Goal: Information Seeking & Learning: Learn about a topic

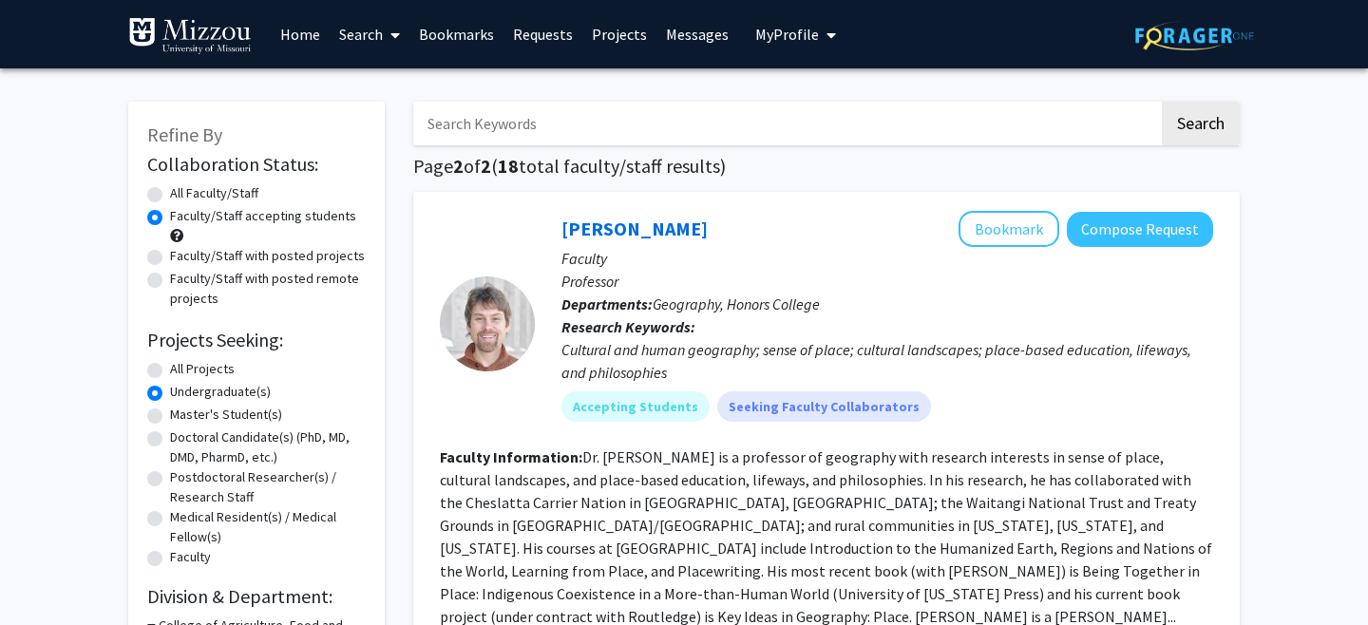
click at [466, 27] on link "Bookmarks" at bounding box center [456, 34] width 94 height 67
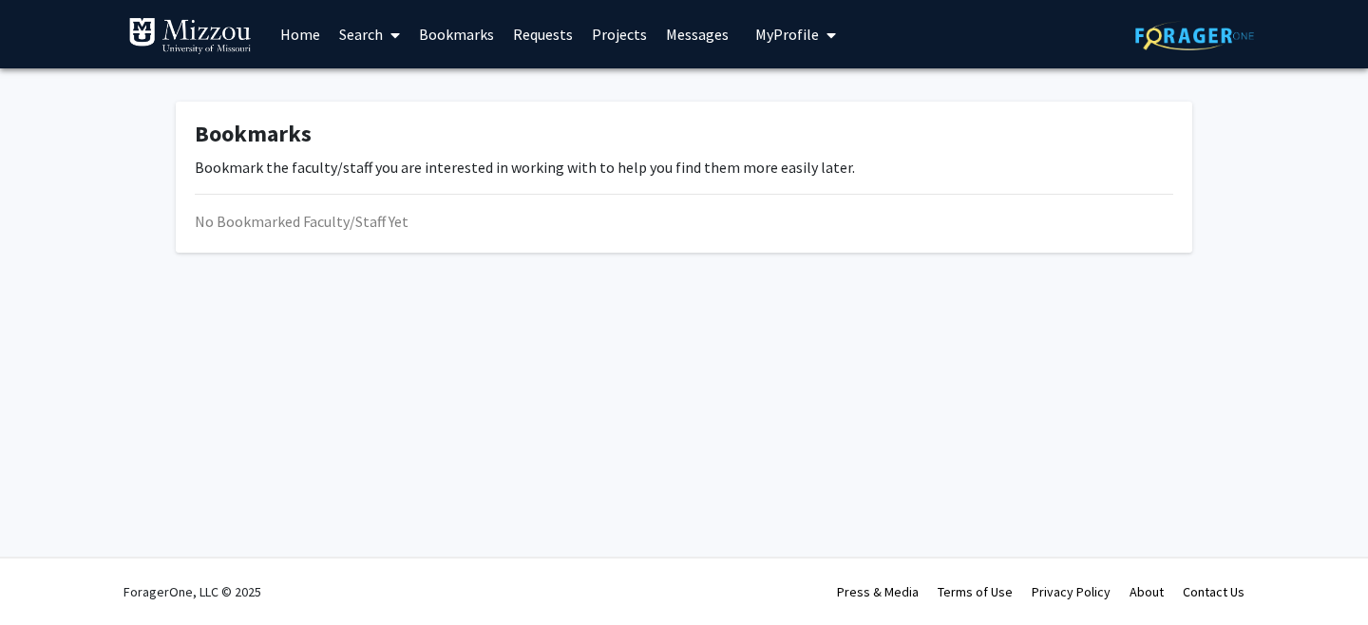
click at [504, 39] on link "Requests" at bounding box center [543, 34] width 79 height 67
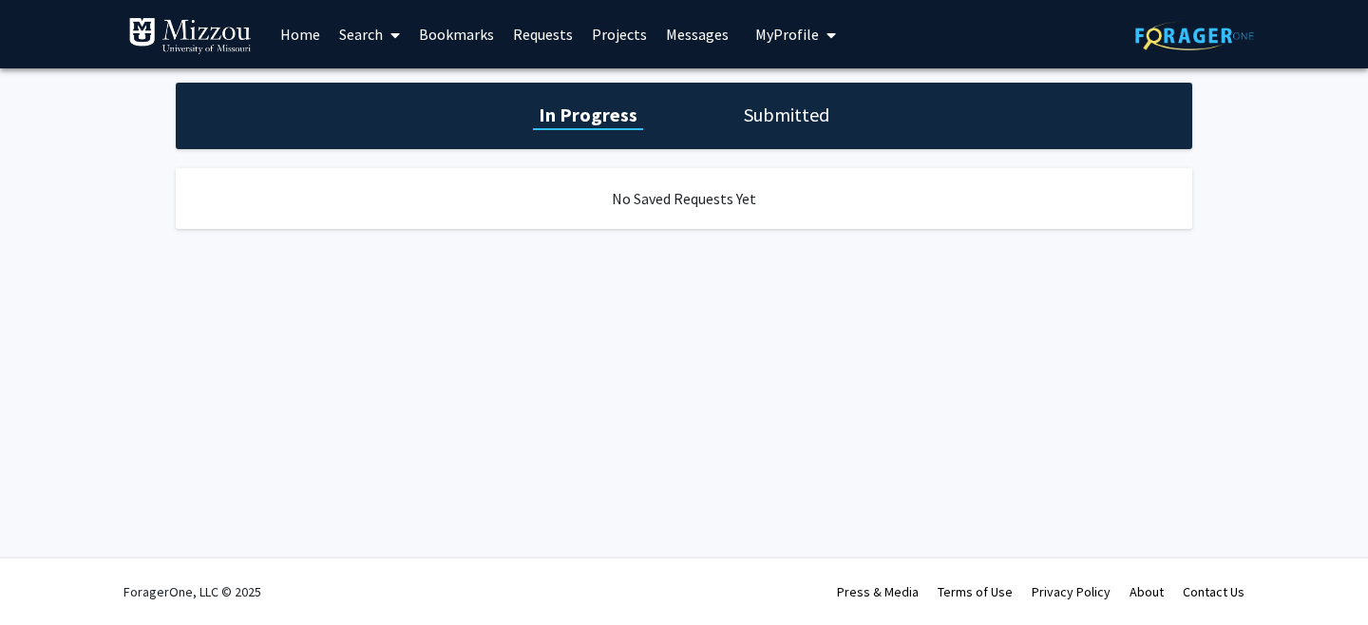
click at [481, 38] on link "Bookmarks" at bounding box center [456, 34] width 94 height 67
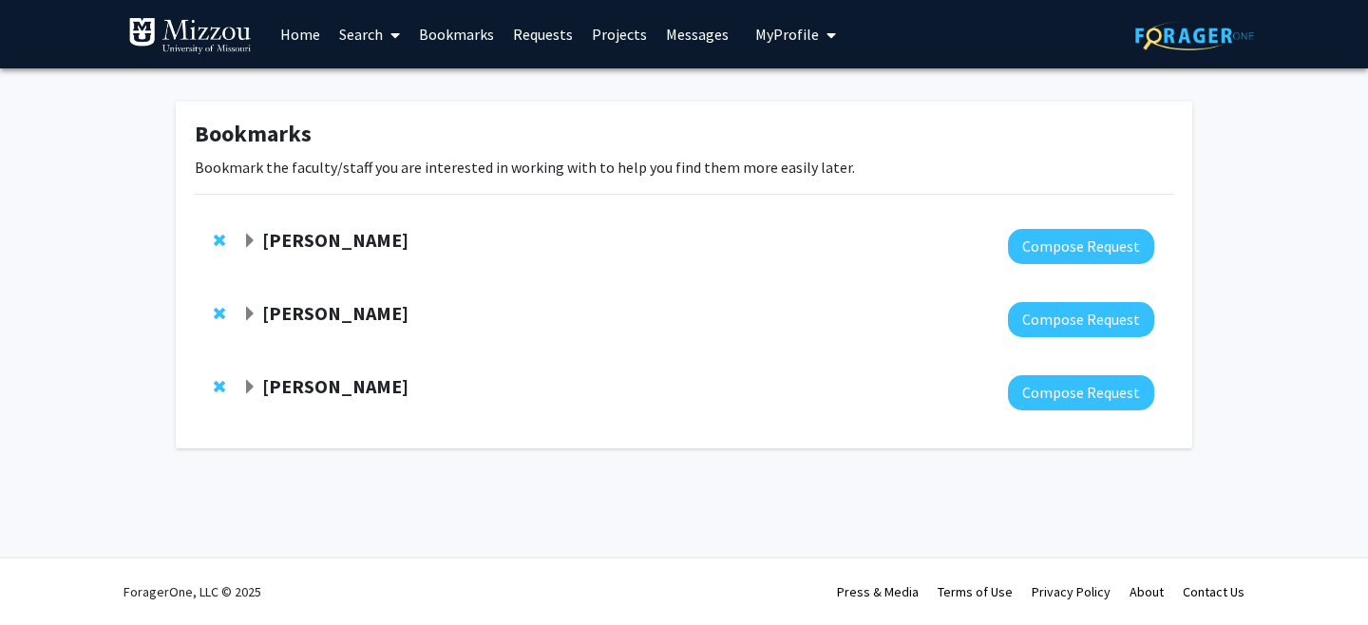
click at [401, 220] on div "[PERSON_NAME] Compose Request" at bounding box center [684, 246] width 979 height 73
click at [401, 229] on strong "[PERSON_NAME]" at bounding box center [335, 240] width 146 height 24
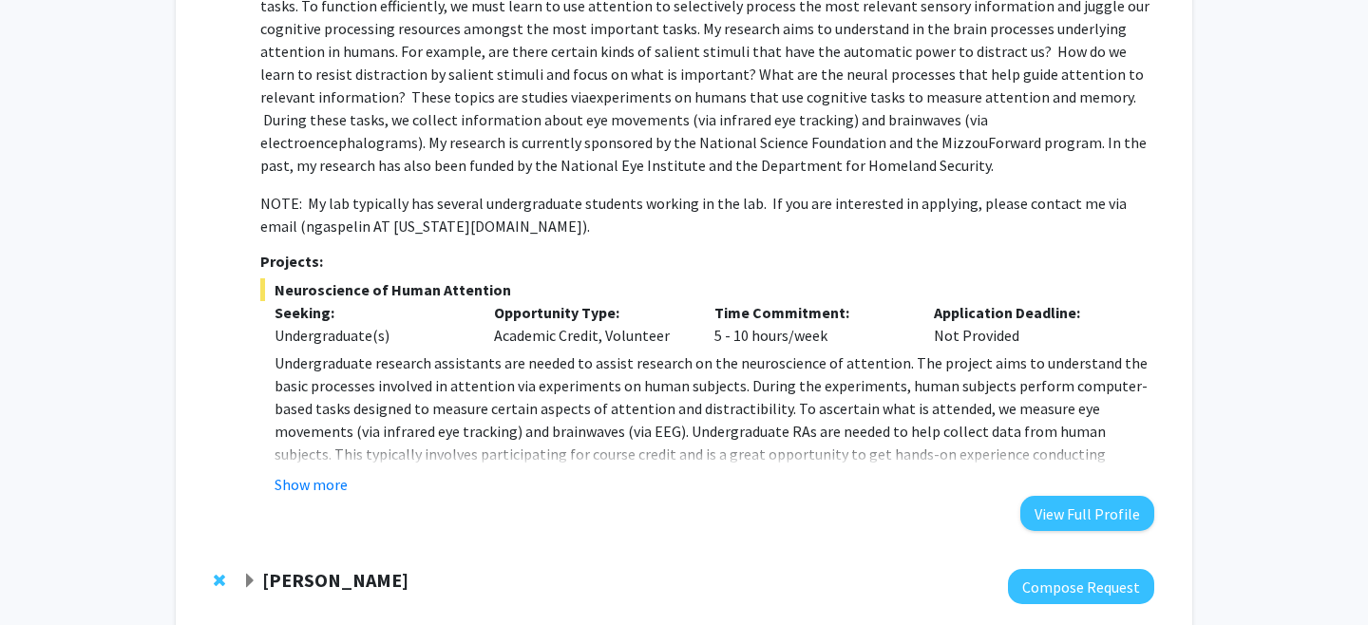
scroll to position [335, 0]
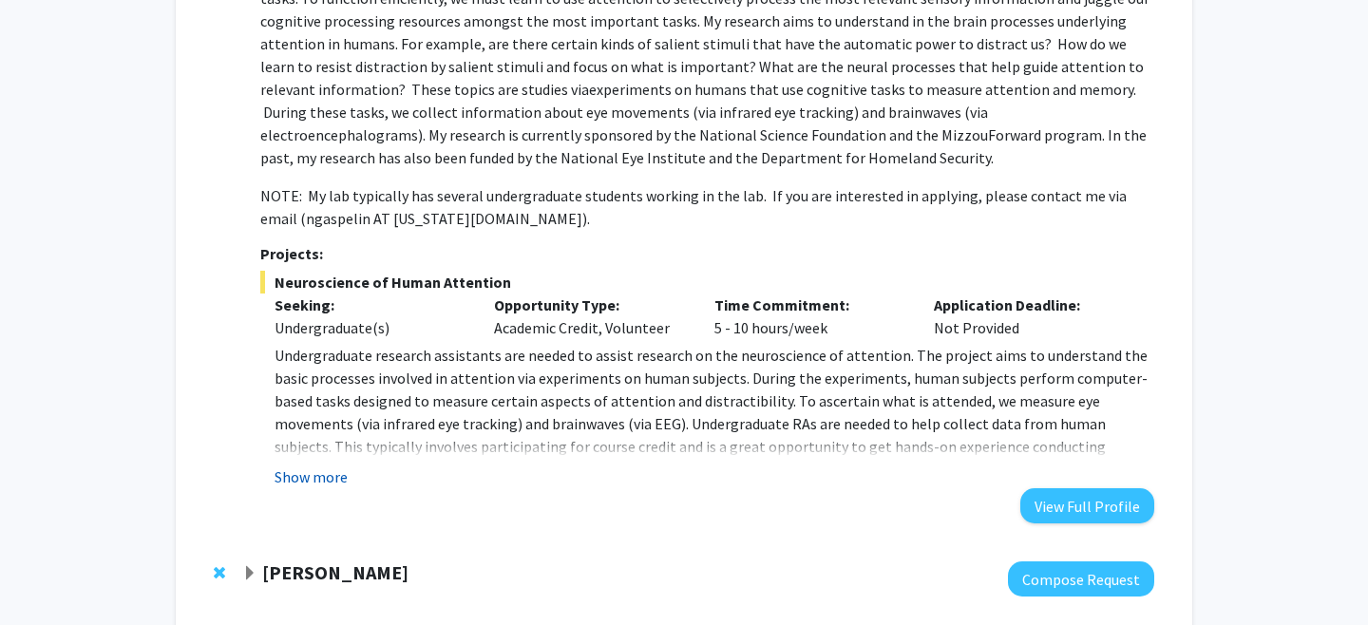
click at [322, 481] on button "Show more" at bounding box center [311, 477] width 73 height 23
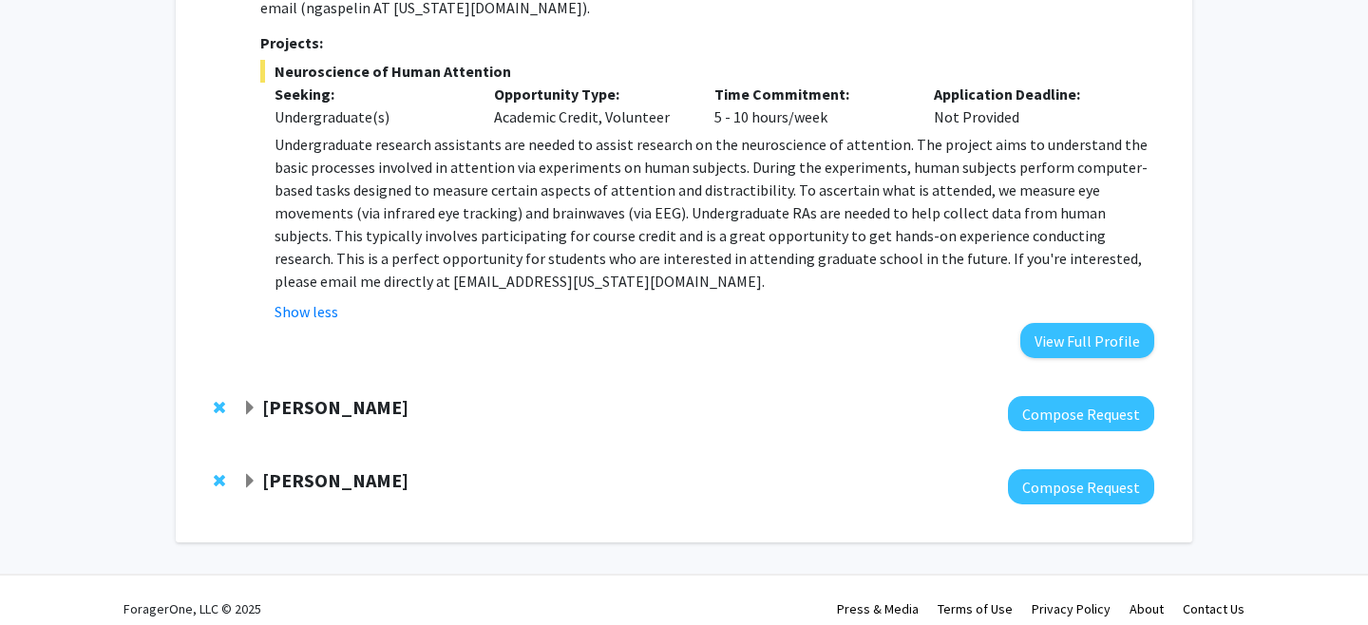
scroll to position [563, 0]
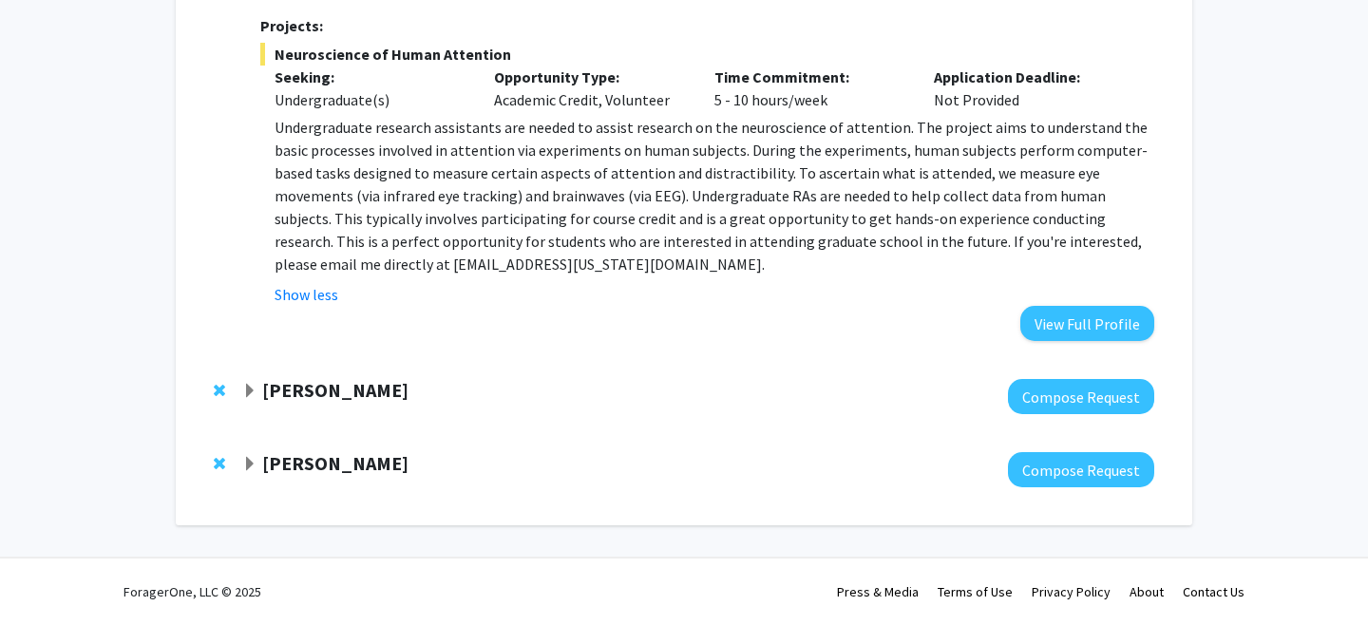
click at [326, 389] on strong "[PERSON_NAME]" at bounding box center [335, 390] width 146 height 24
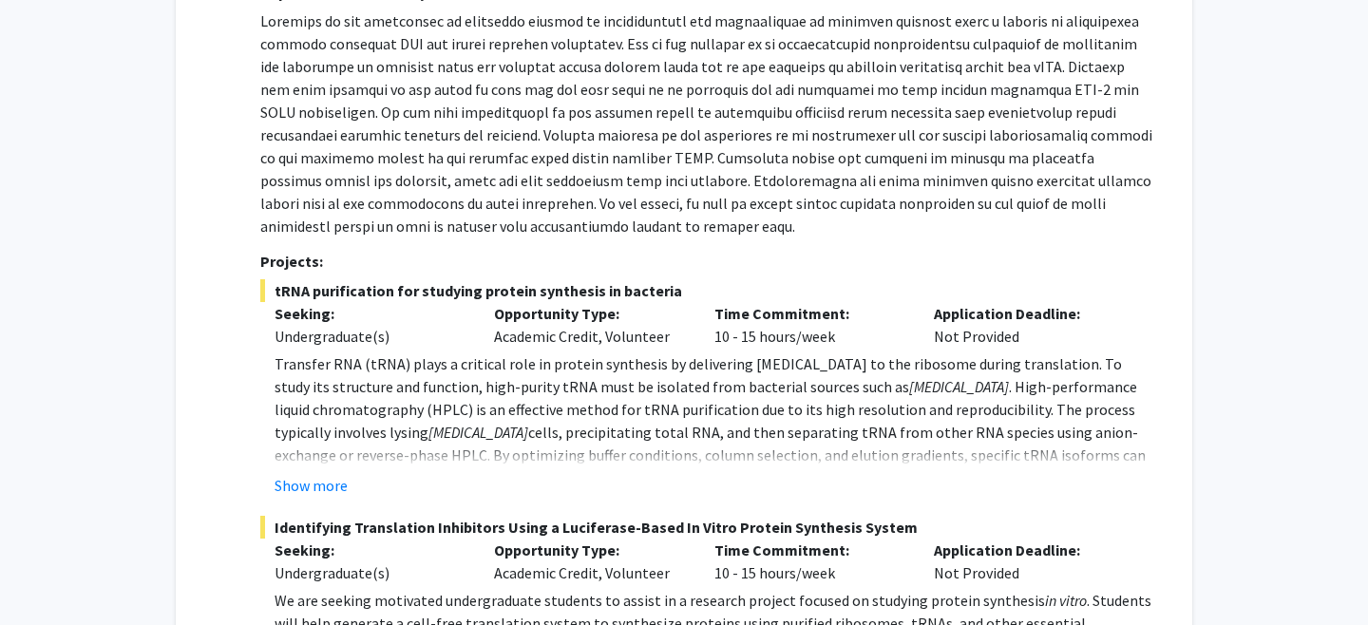
scroll to position [1010, 0]
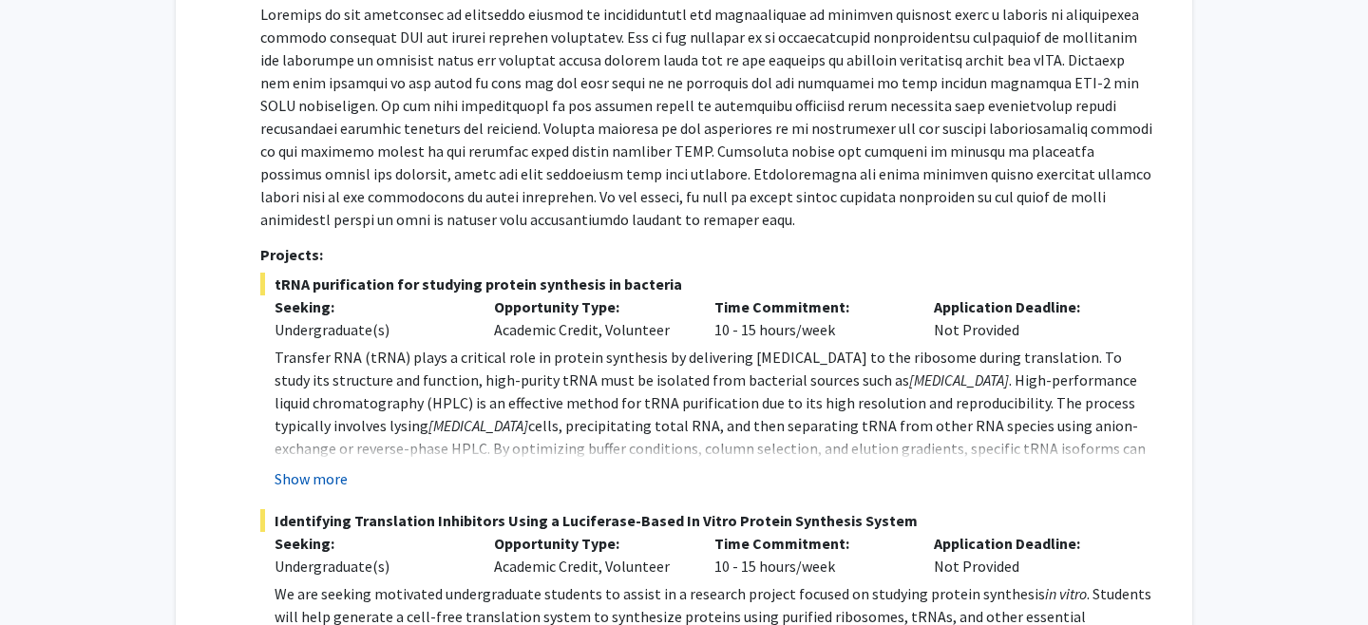
click at [308, 475] on button "Show more" at bounding box center [311, 478] width 73 height 23
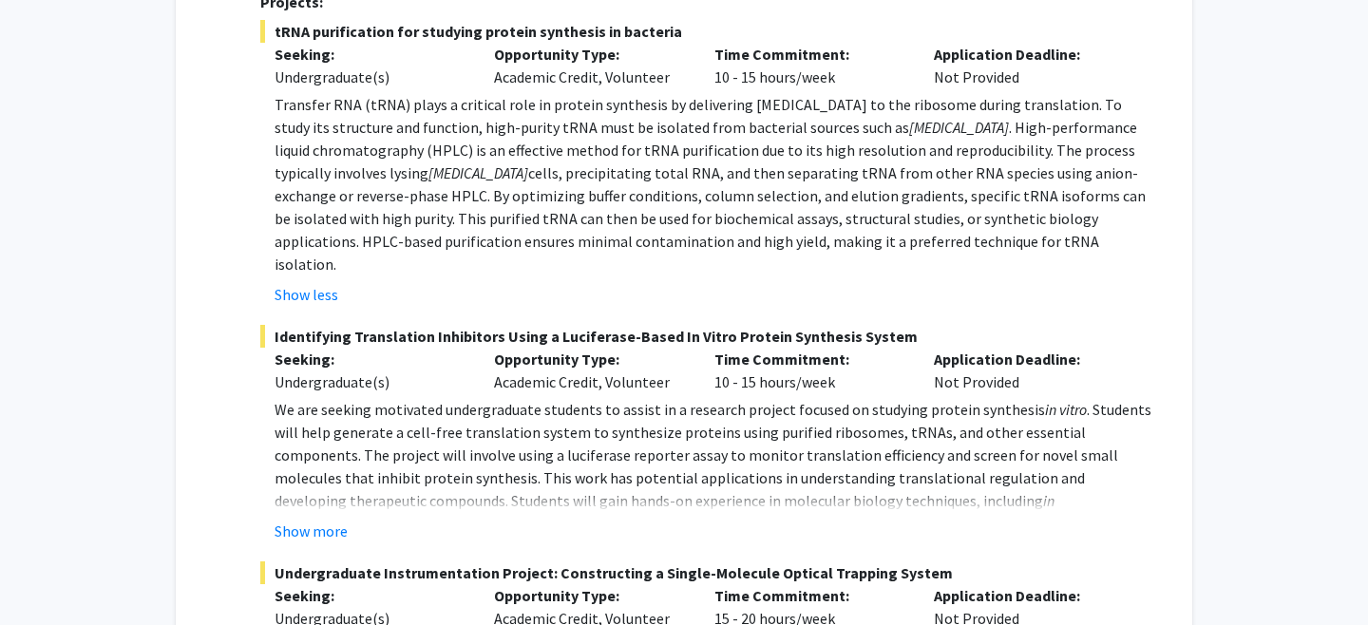
scroll to position [1261, 0]
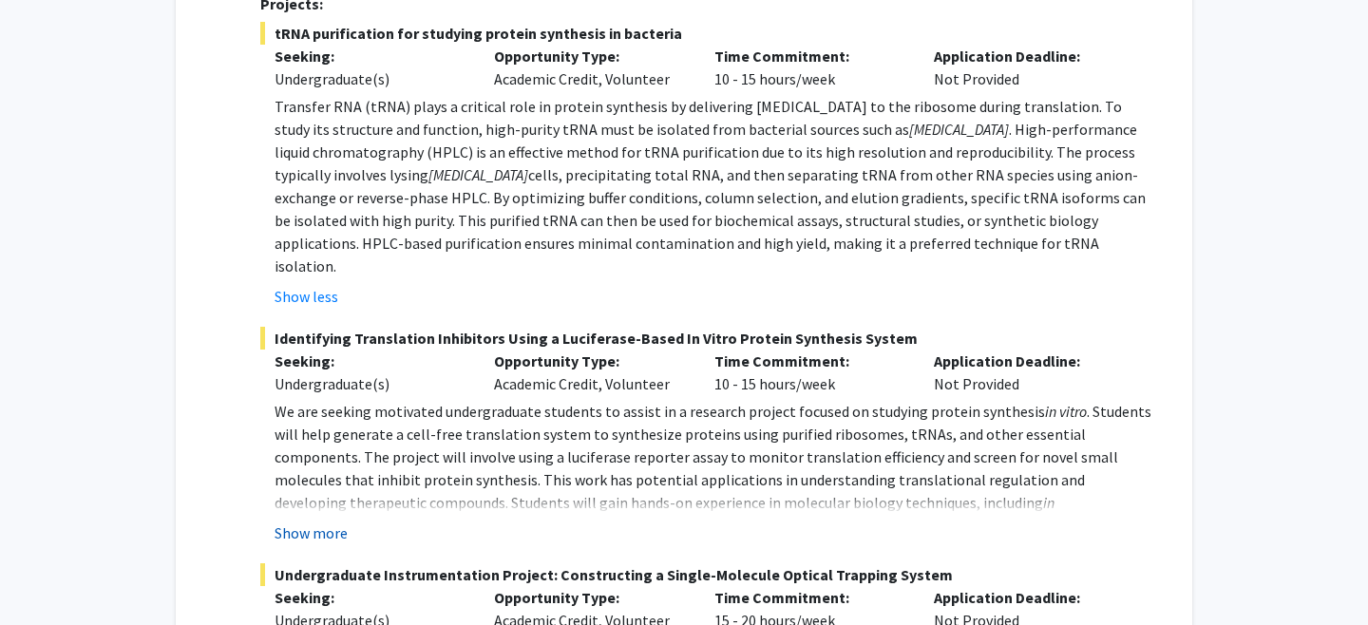
click at [312, 522] on button "Show more" at bounding box center [311, 533] width 73 height 23
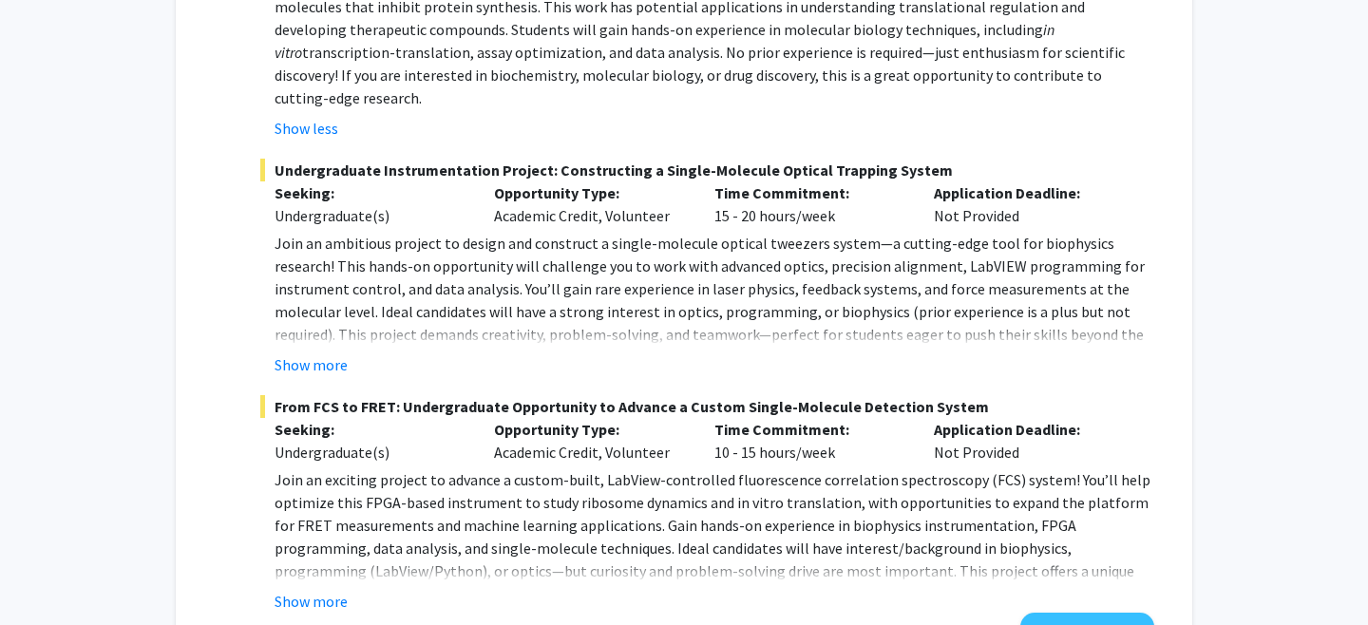
scroll to position [1736, 0]
click at [315, 352] on button "Show more" at bounding box center [311, 363] width 73 height 23
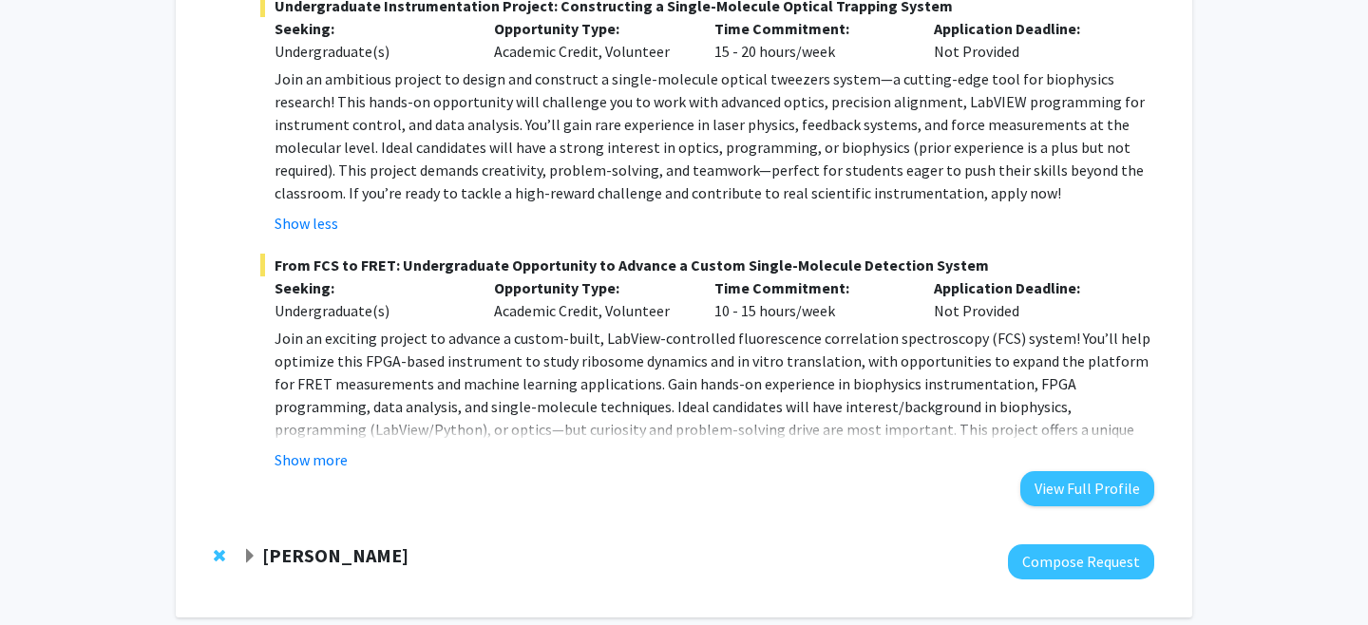
scroll to position [1895, 0]
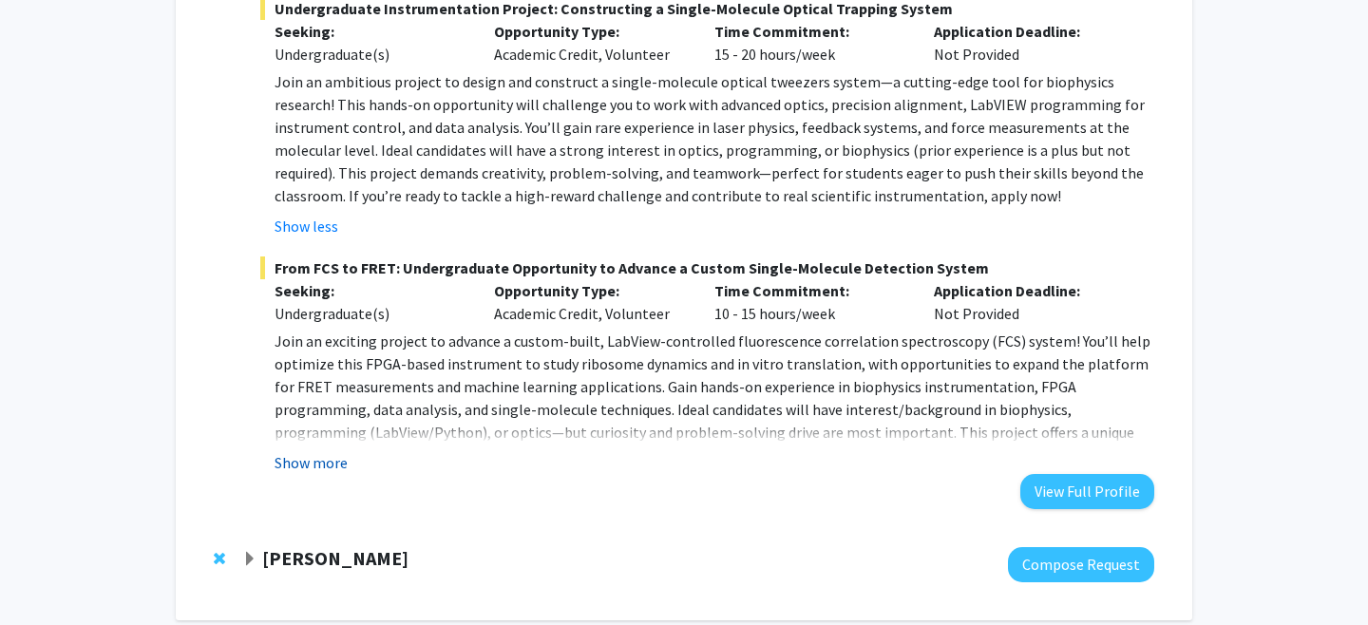
click at [308, 451] on button "Show more" at bounding box center [311, 462] width 73 height 23
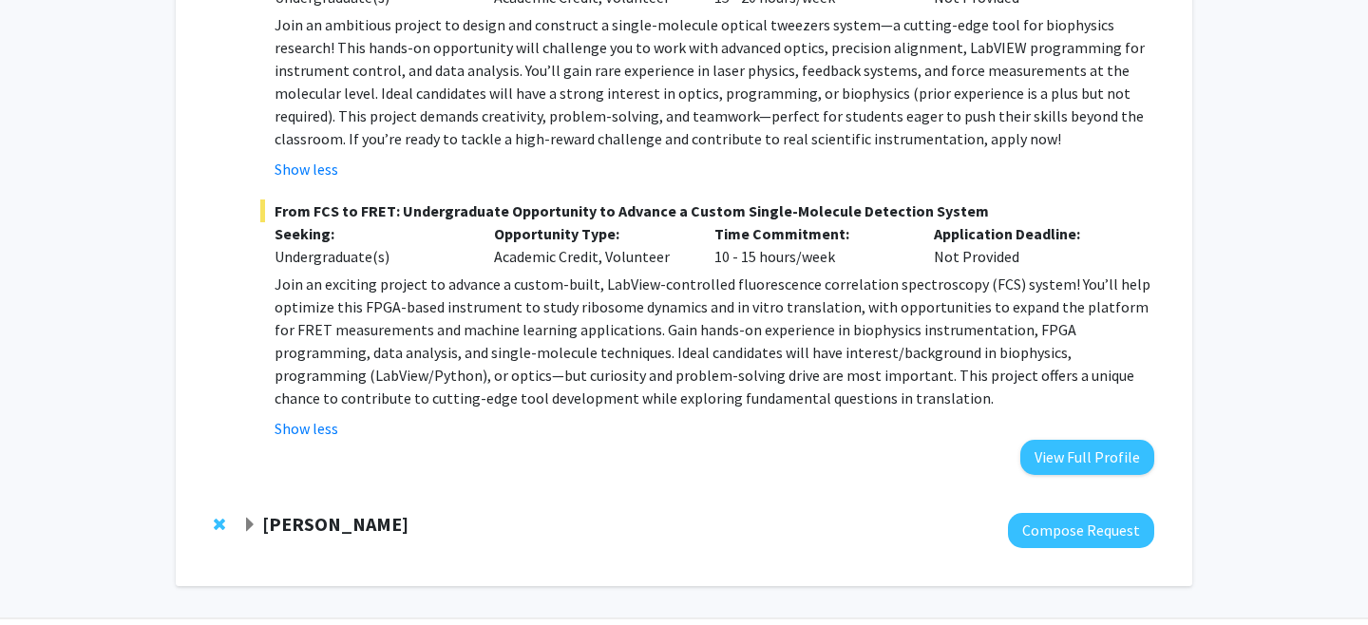
scroll to position [1967, 0]
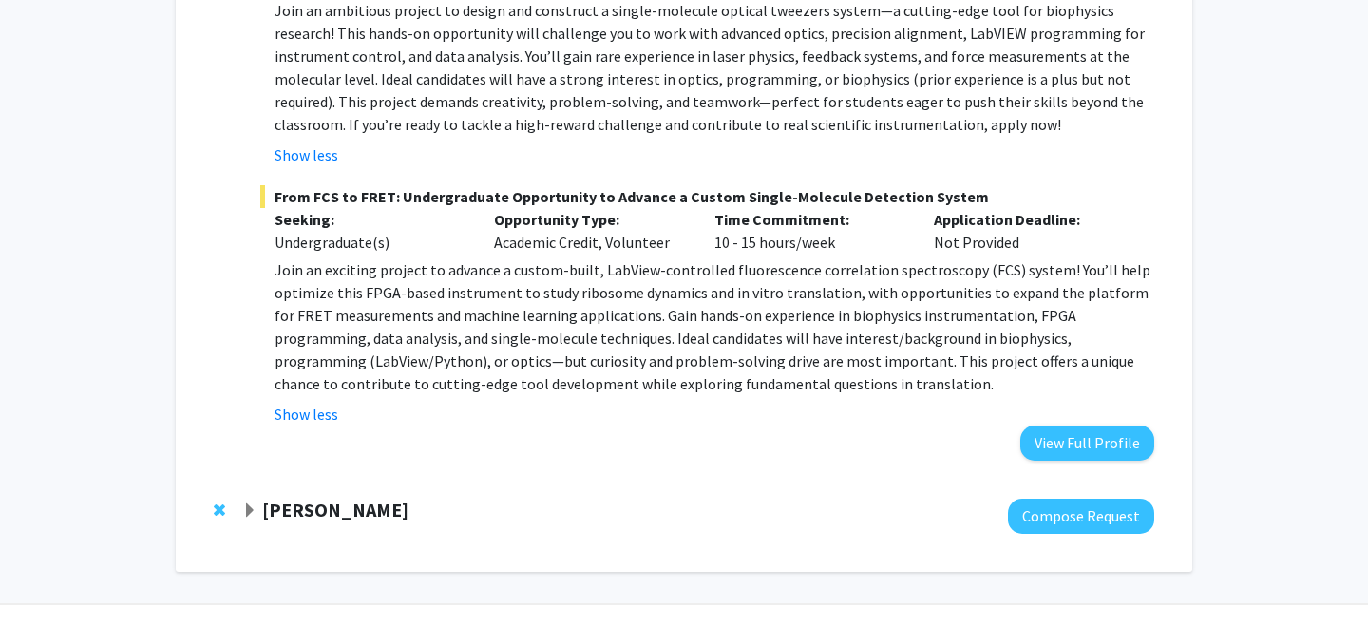
click at [306, 498] on strong "[PERSON_NAME]" at bounding box center [335, 510] width 146 height 24
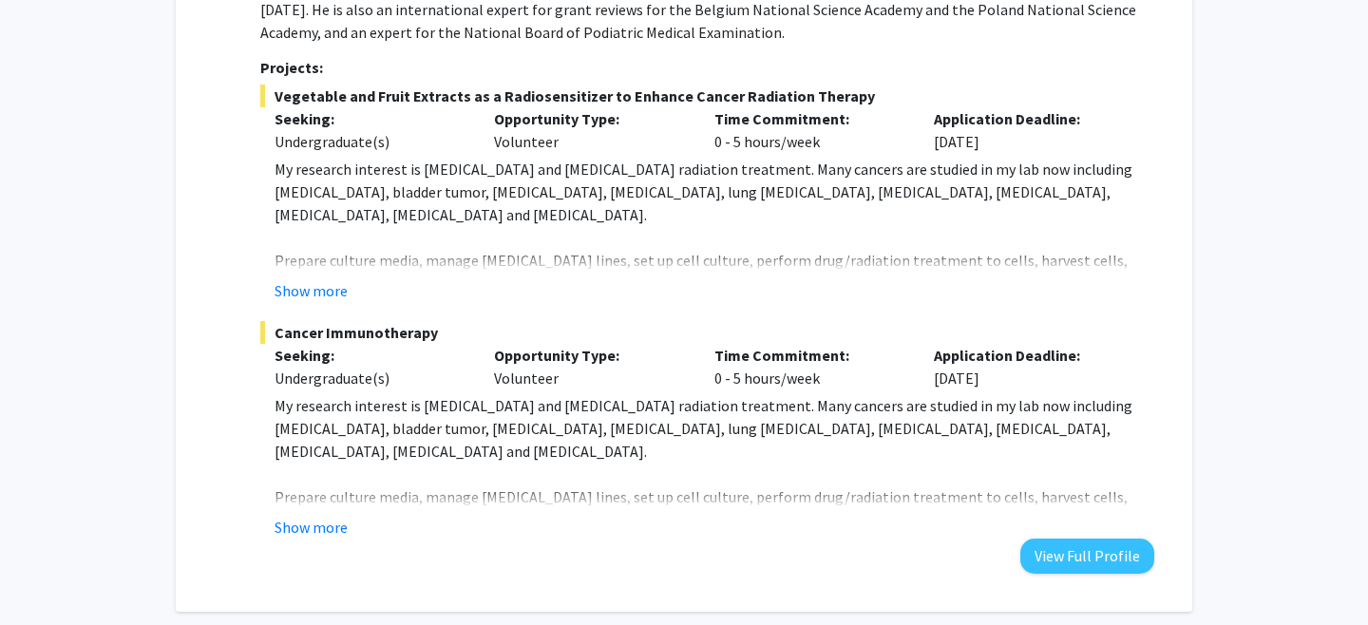
scroll to position [2650, 0]
click at [325, 281] on button "Show more" at bounding box center [311, 292] width 73 height 23
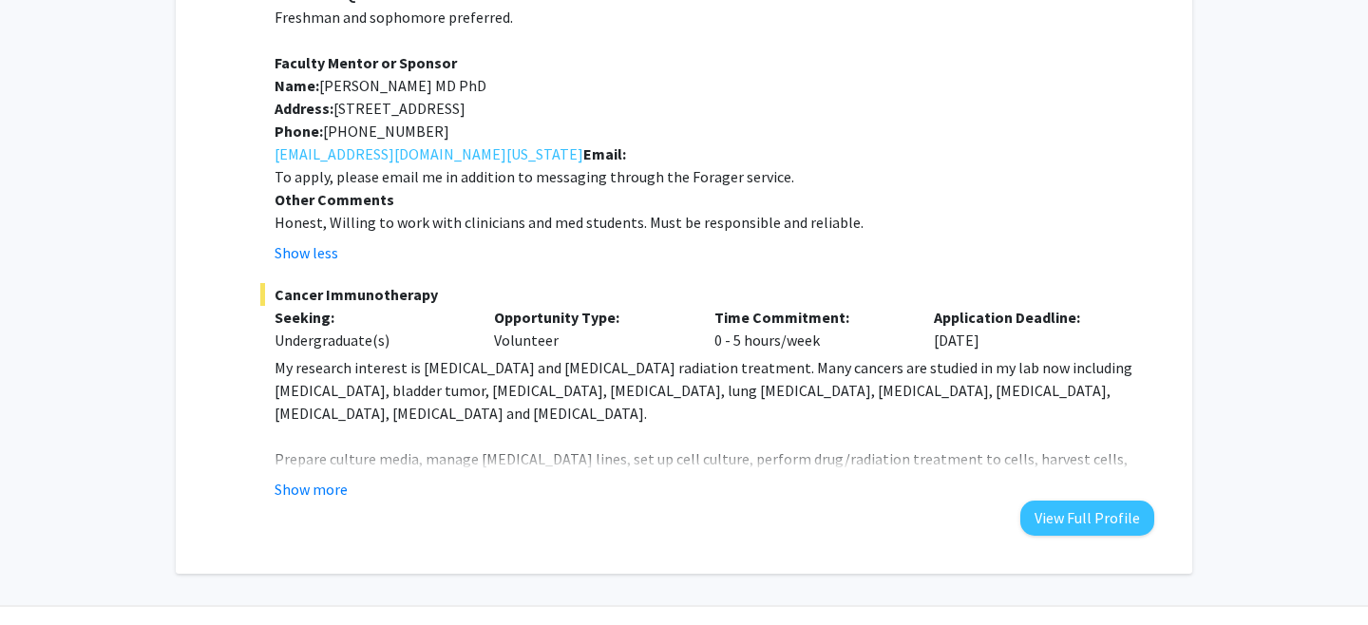
scroll to position [3148, 0]
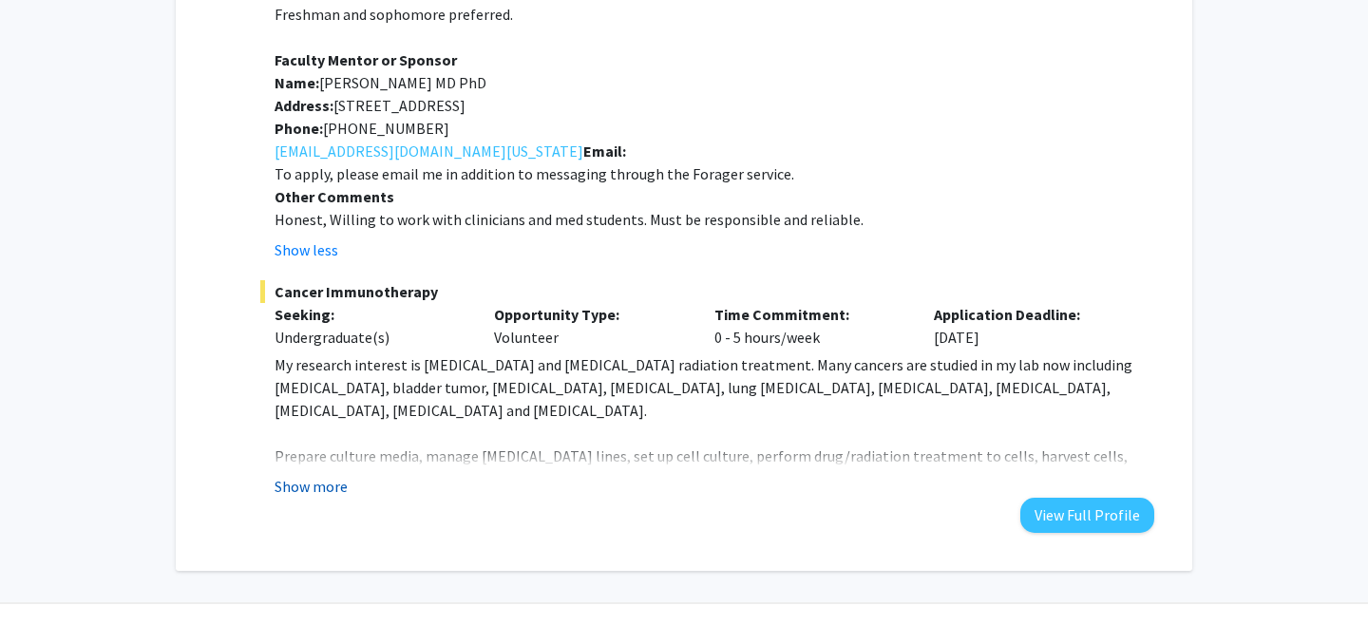
click at [311, 475] on button "Show more" at bounding box center [311, 486] width 73 height 23
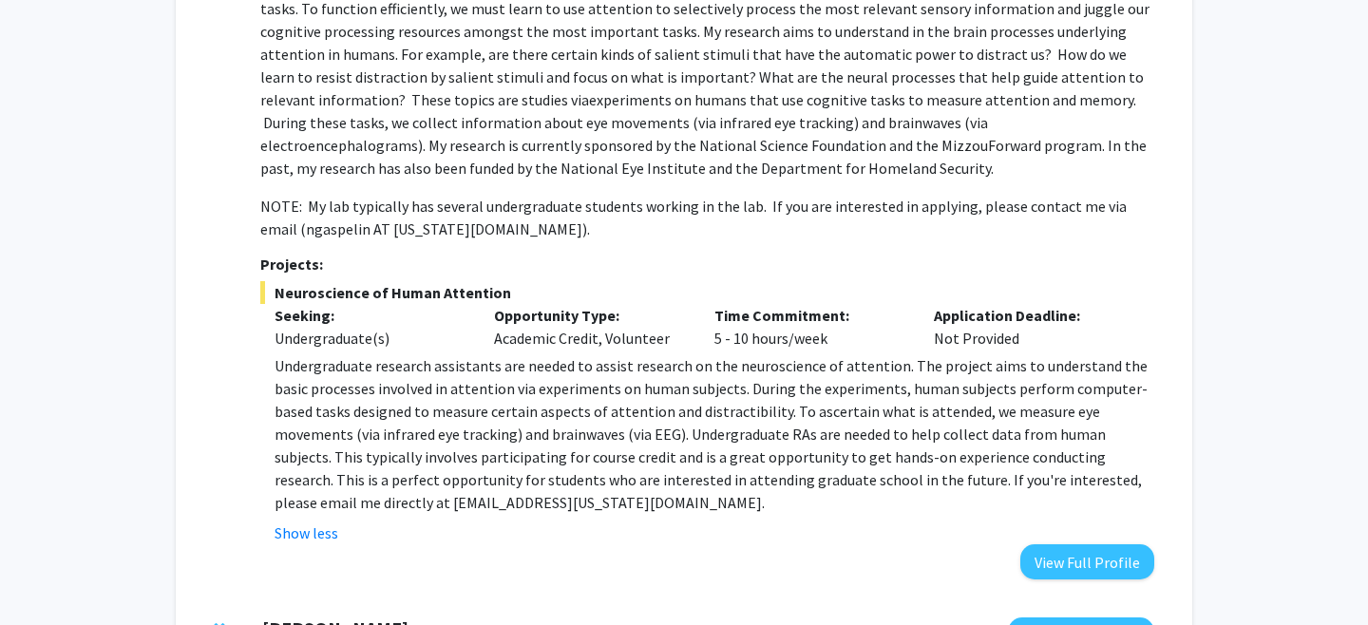
scroll to position [0, 0]
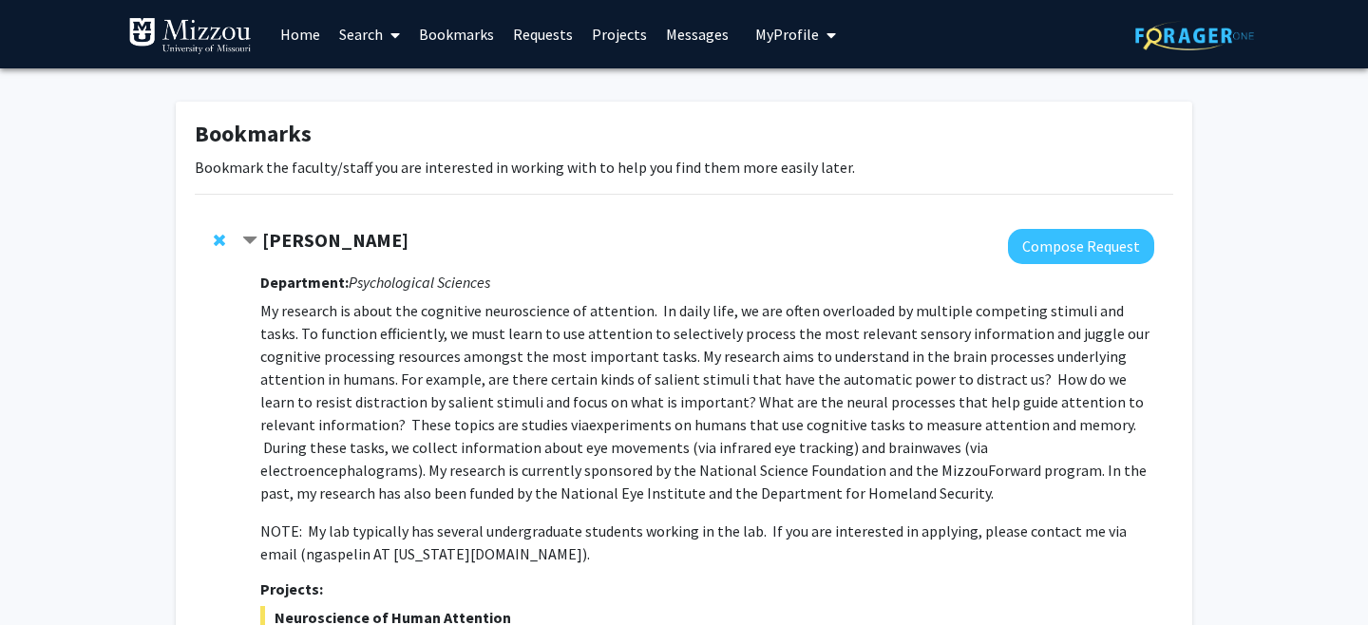
click at [325, 235] on strong "[PERSON_NAME]" at bounding box center [335, 240] width 146 height 24
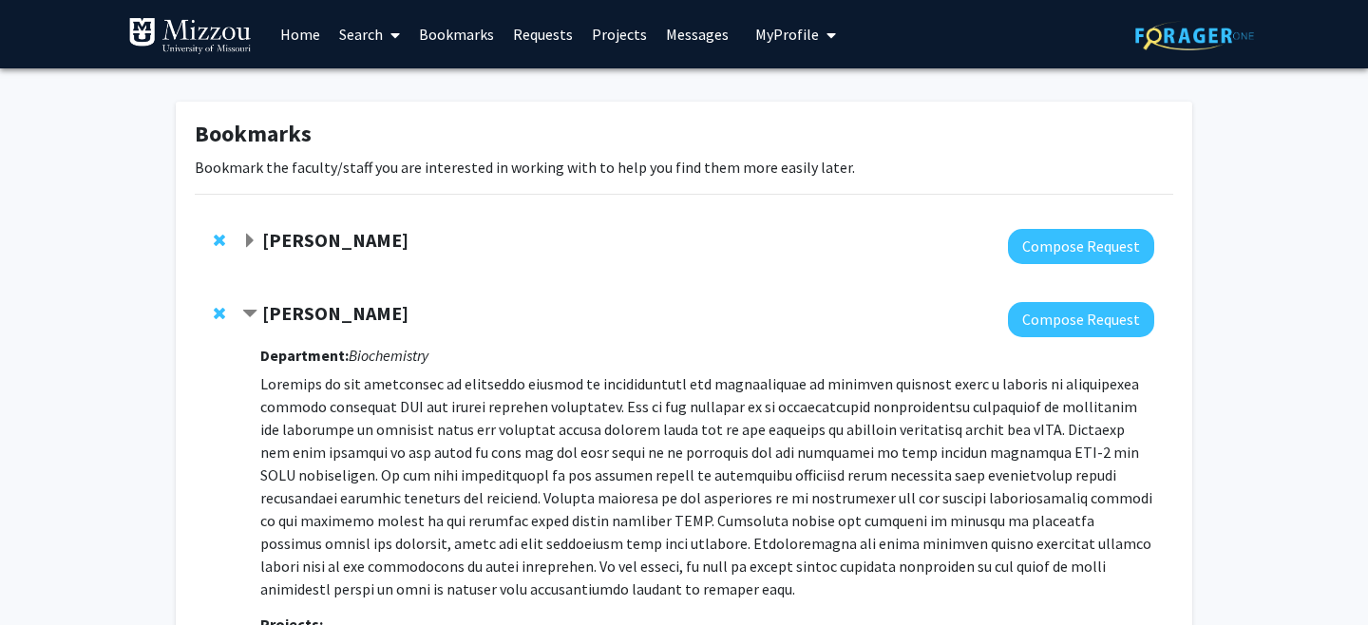
click at [323, 311] on strong "[PERSON_NAME]" at bounding box center [335, 313] width 146 height 24
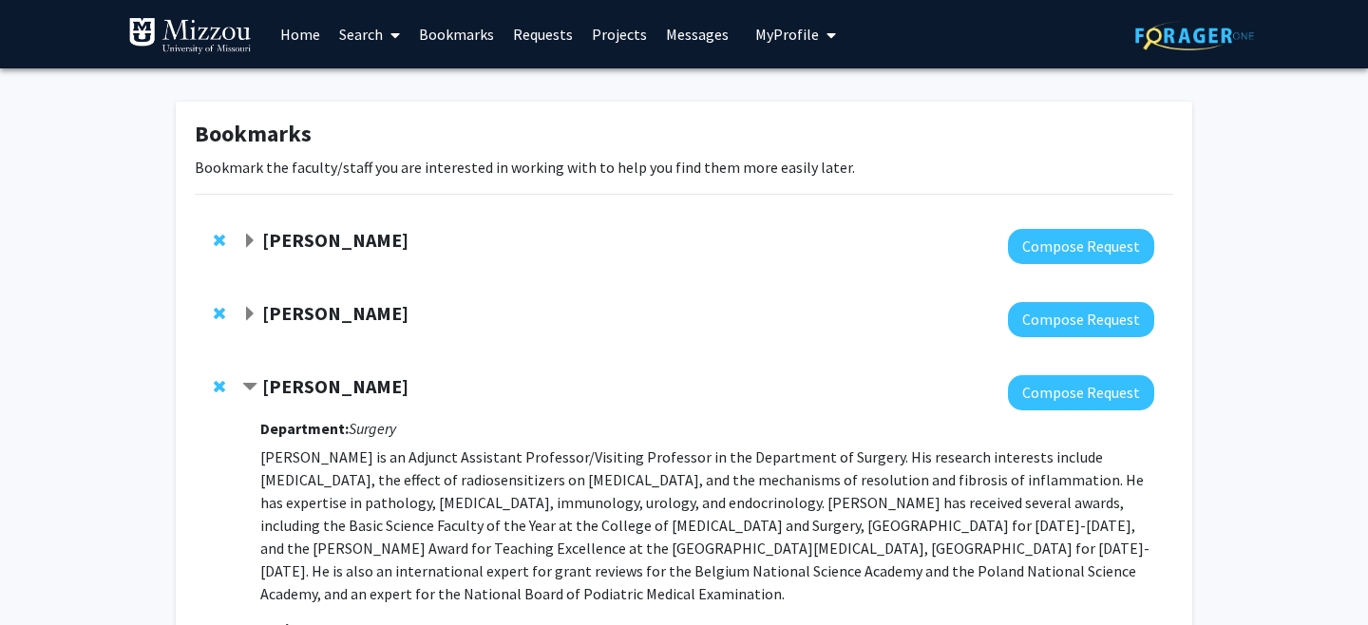
click at [320, 388] on strong "[PERSON_NAME]" at bounding box center [335, 386] width 146 height 24
